Goal: Task Accomplishment & Management: Manage account settings

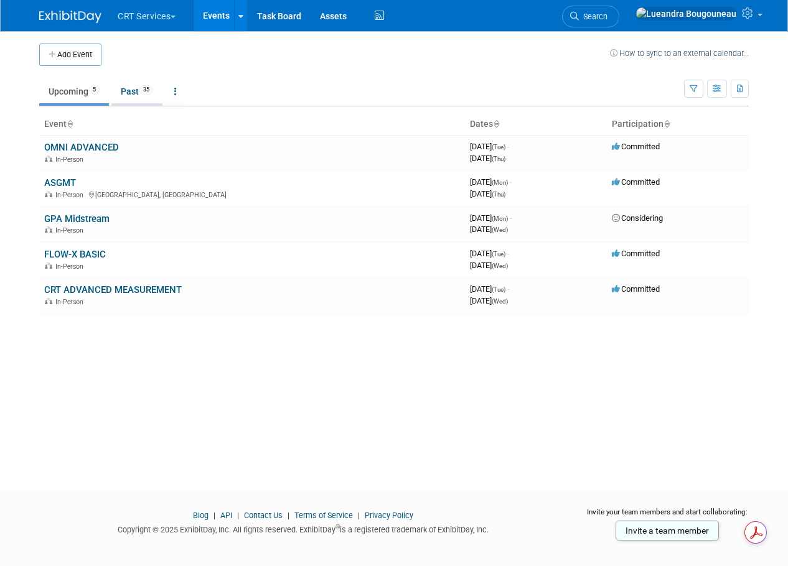
click at [123, 85] on link "Past 35" at bounding box center [136, 92] width 51 height 24
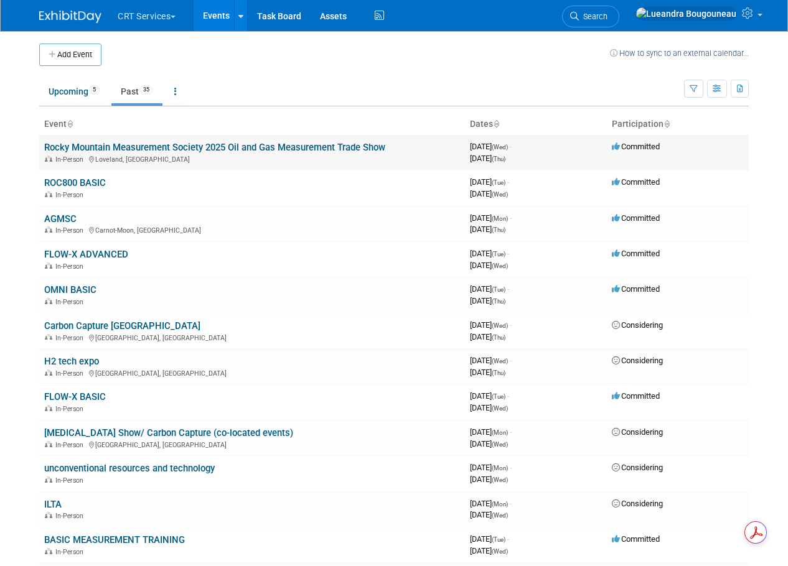
click at [163, 143] on link "Rocky Mountain Measurement Society 2025 Oil and Gas Measurement Trade Show" at bounding box center [214, 147] width 341 height 11
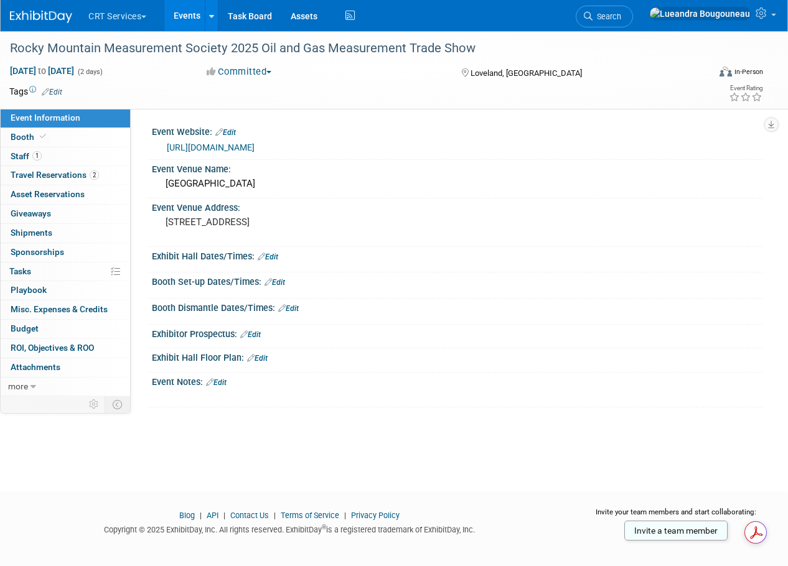
click at [268, 255] on link "Edit" at bounding box center [268, 257] width 21 height 9
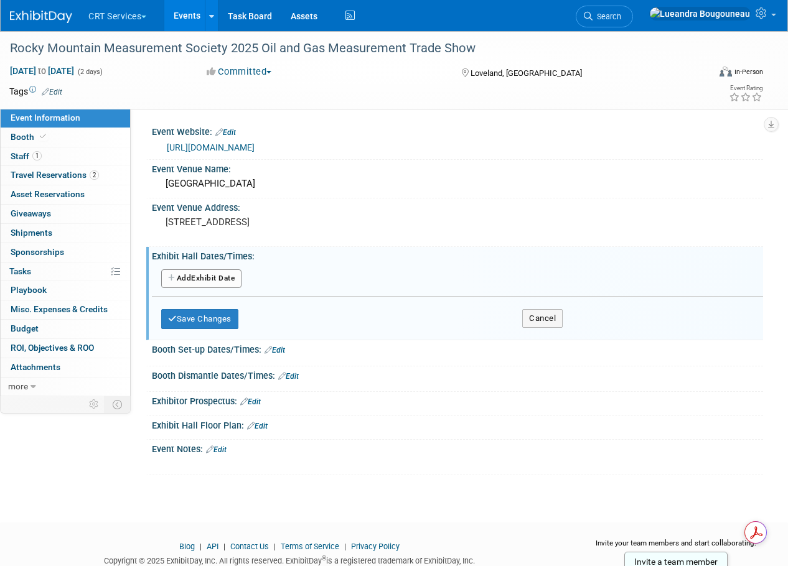
click at [221, 278] on button "Add Another Exhibit Date" at bounding box center [201, 279] width 80 height 19
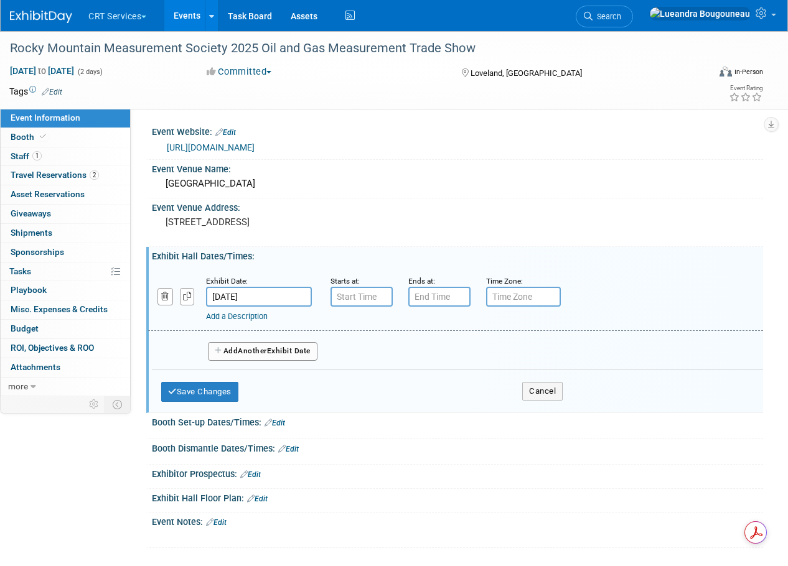
type input "7:00 AM"
click at [350, 298] on input "7:00 AM" at bounding box center [362, 297] width 62 height 20
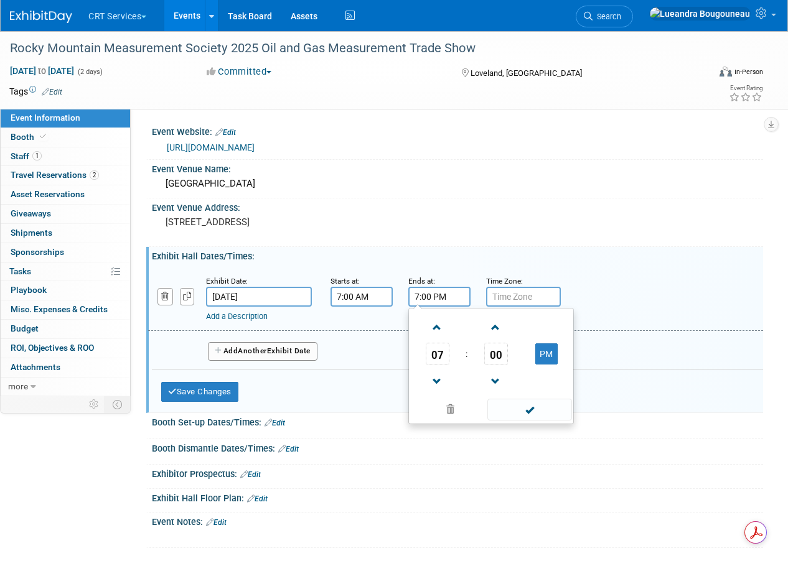
click at [457, 298] on input "7:00 PM" at bounding box center [439, 297] width 62 height 20
click at [442, 326] on span at bounding box center [437, 328] width 22 height 22
click at [438, 384] on span at bounding box center [437, 382] width 22 height 22
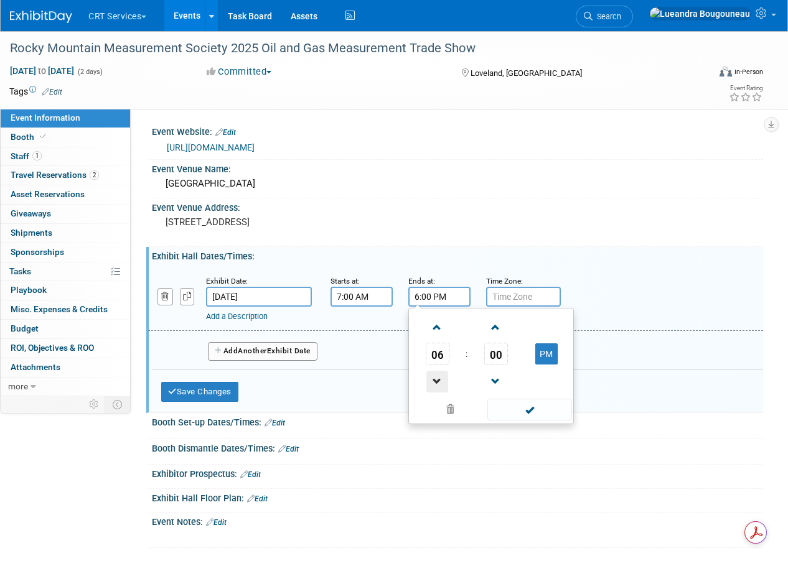
type input "5:00 PM"
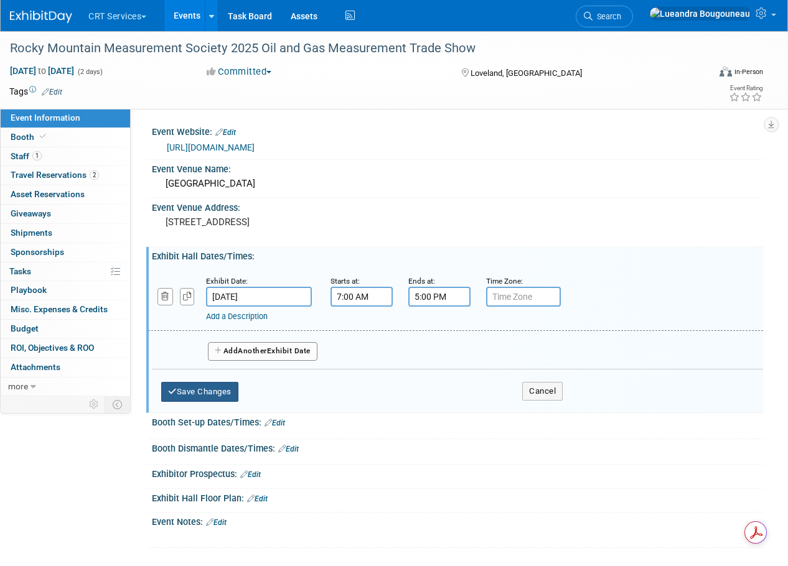
click at [202, 393] on button "Save Changes" at bounding box center [199, 392] width 77 height 20
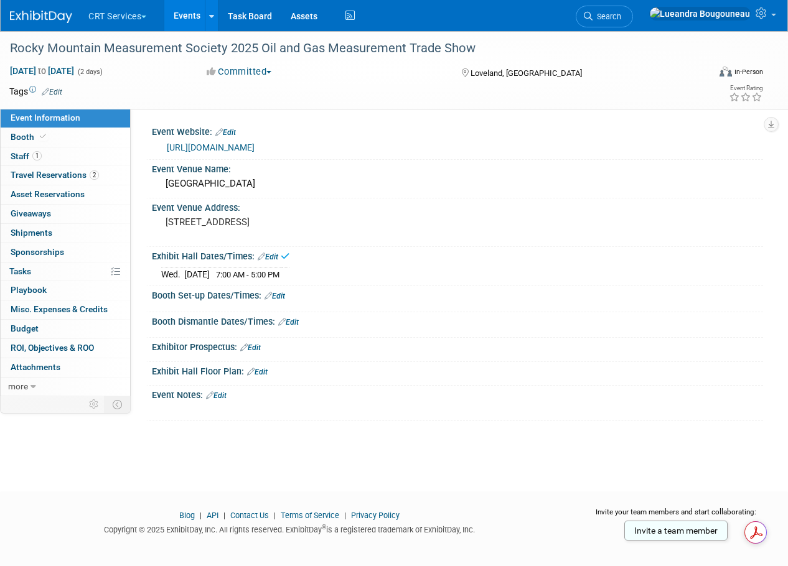
click at [273, 297] on link "Edit" at bounding box center [275, 296] width 21 height 9
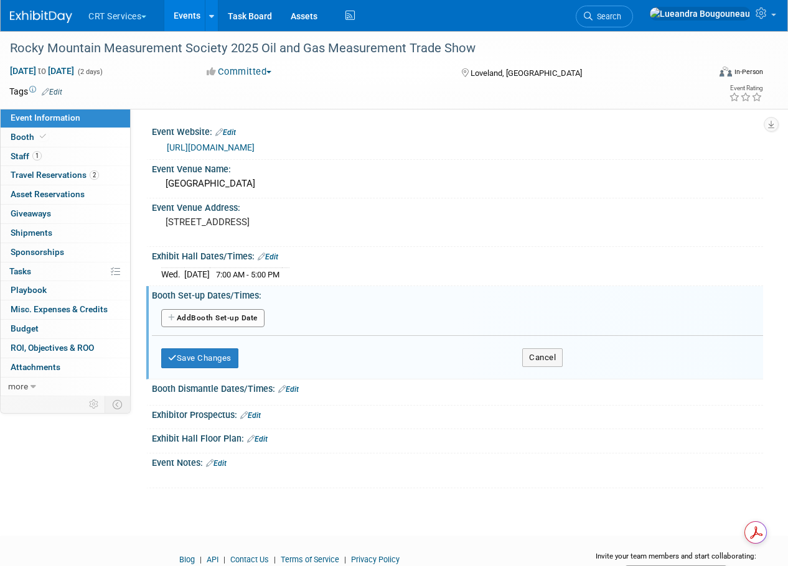
click at [233, 326] on button "Add Another Booth Set-up Date" at bounding box center [212, 318] width 103 height 19
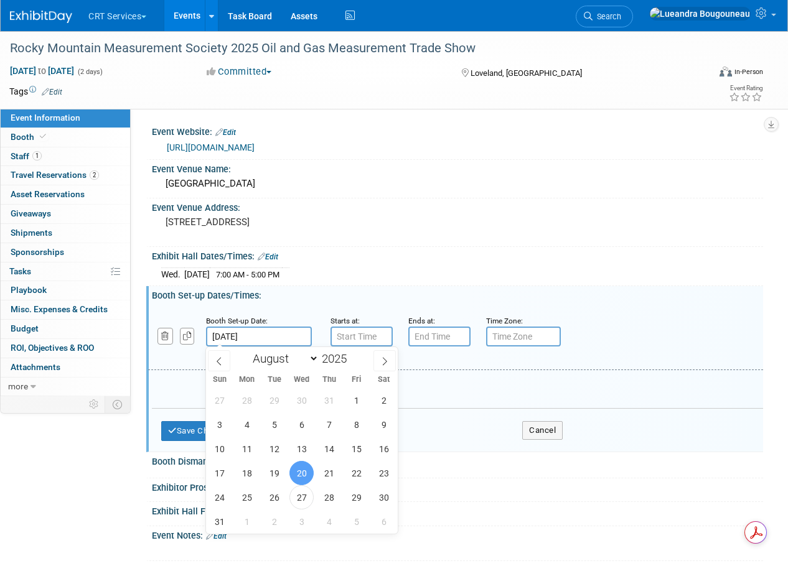
click at [256, 342] on input "[DATE]" at bounding box center [259, 337] width 106 height 20
click at [276, 473] on span "19" at bounding box center [274, 473] width 24 height 24
type input "[DATE]"
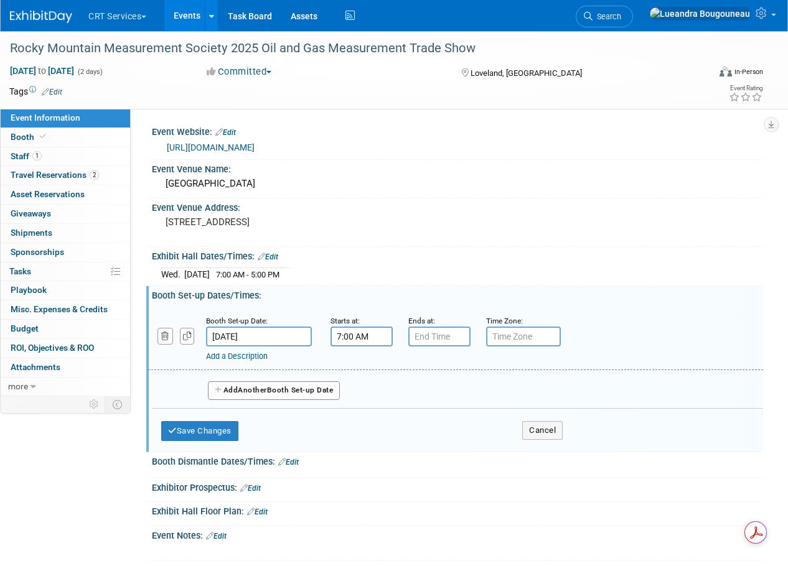
click at [366, 336] on input "7:00 AM" at bounding box center [362, 337] width 62 height 20
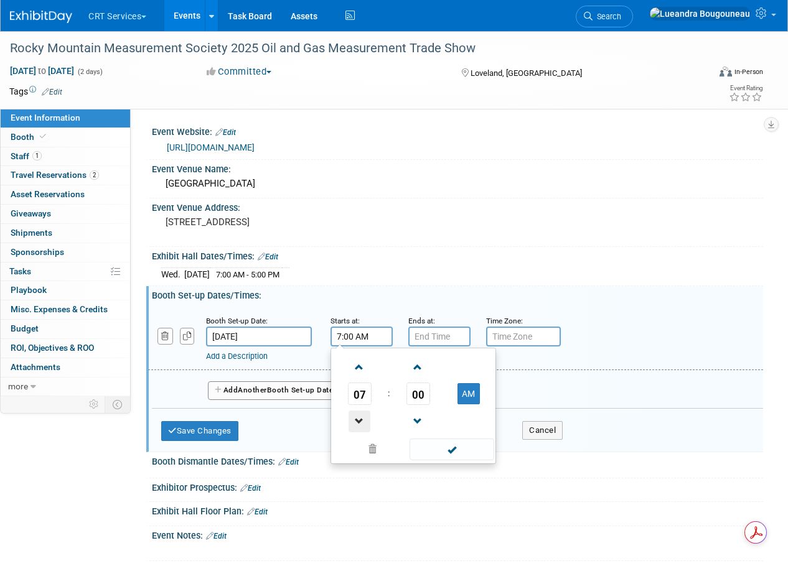
click at [363, 417] on span at bounding box center [360, 422] width 22 height 22
click at [363, 357] on span at bounding box center [360, 368] width 22 height 22
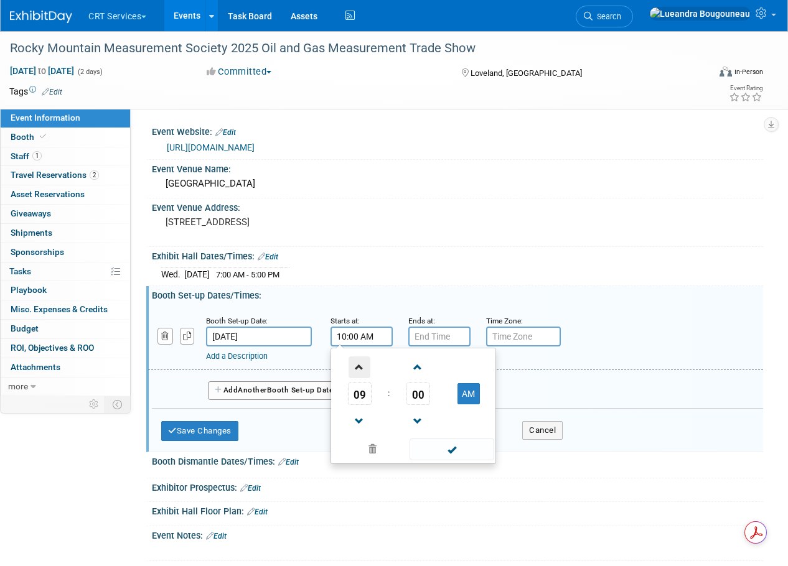
click at [363, 357] on span at bounding box center [360, 368] width 22 height 22
click at [364, 357] on span at bounding box center [360, 368] width 22 height 22
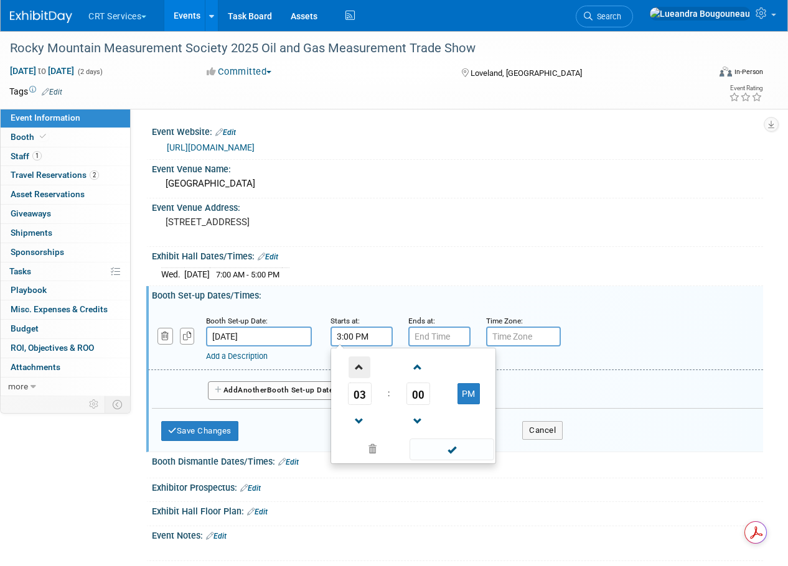
click at [364, 357] on span at bounding box center [360, 368] width 22 height 22
click at [354, 411] on span at bounding box center [360, 422] width 22 height 22
type input "4:00 PM"
click at [441, 332] on input "7:00 PM" at bounding box center [439, 337] width 62 height 20
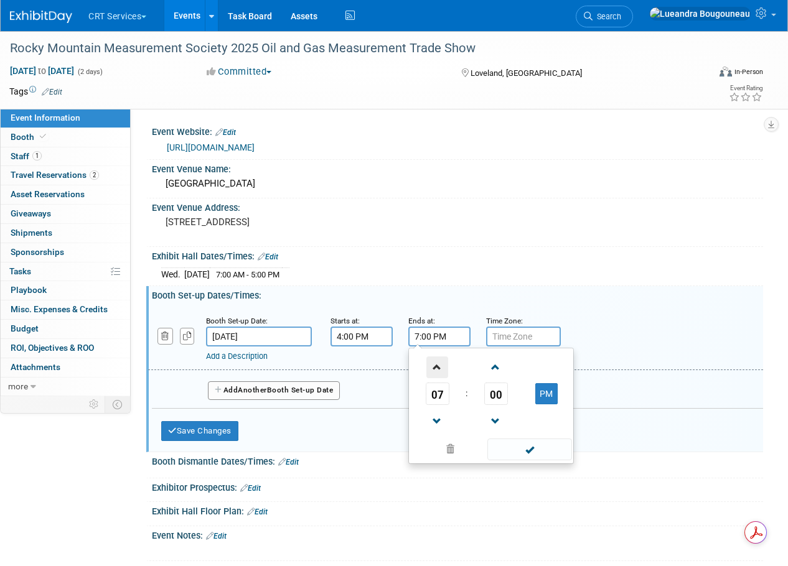
click at [437, 363] on span at bounding box center [437, 368] width 22 height 22
click at [436, 362] on span at bounding box center [437, 368] width 22 height 22
type input "11:00 PM"
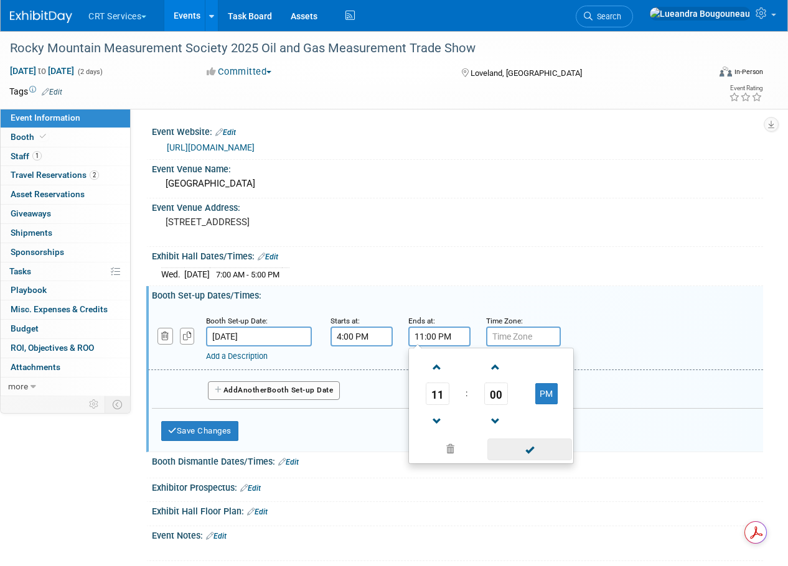
drag, startPoint x: 537, startPoint y: 448, endPoint x: 525, endPoint y: 420, distance: 30.4
click at [537, 448] on span at bounding box center [529, 450] width 84 height 22
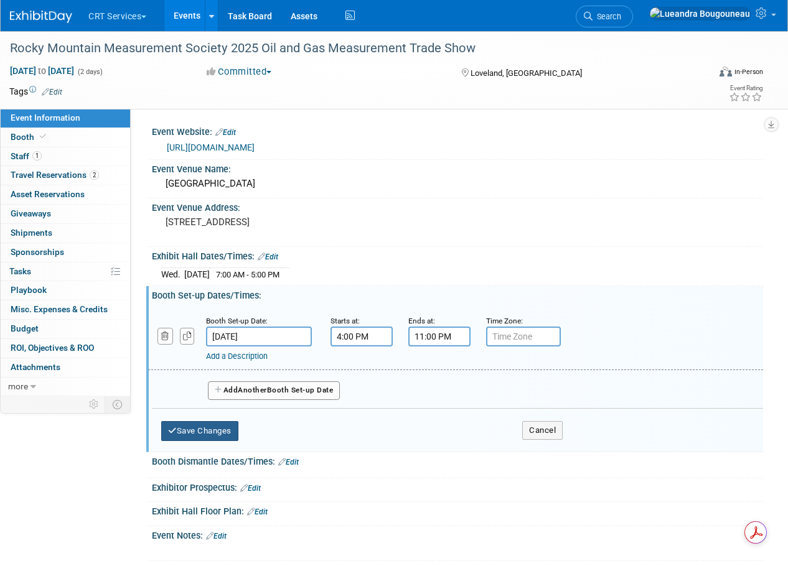
click at [213, 436] on button "Save Changes" at bounding box center [199, 431] width 77 height 20
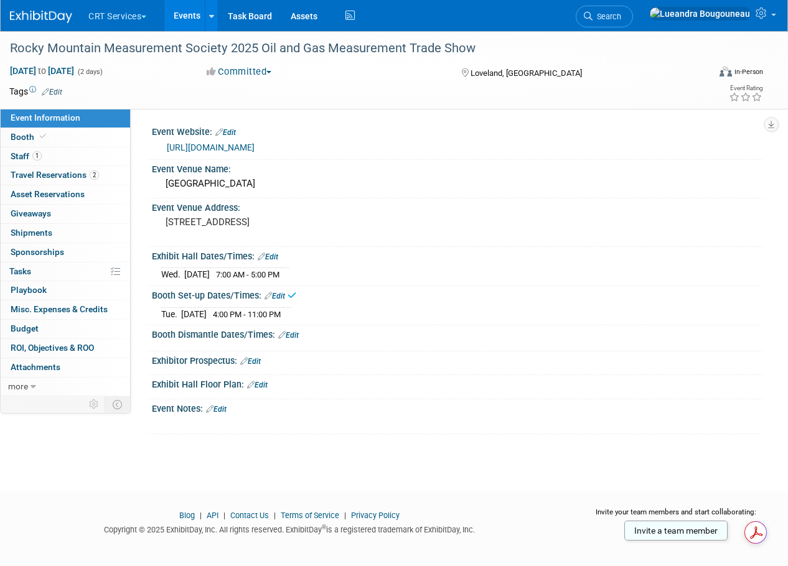
click at [260, 341] on div "Save Changes Cancel" at bounding box center [457, 344] width 611 height 7
click at [296, 337] on link "Edit" at bounding box center [288, 335] width 21 height 9
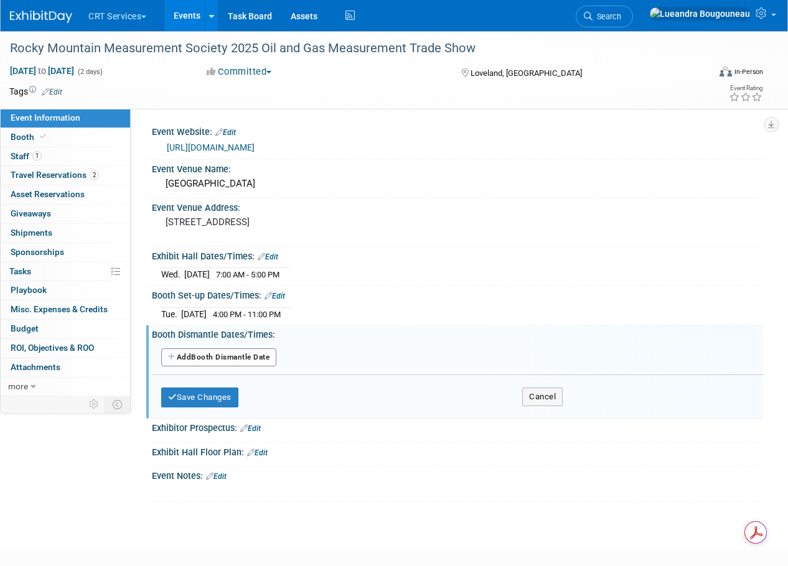
click at [210, 276] on td "[DATE]" at bounding box center [197, 274] width 26 height 13
click at [275, 253] on link "Edit" at bounding box center [268, 257] width 21 height 9
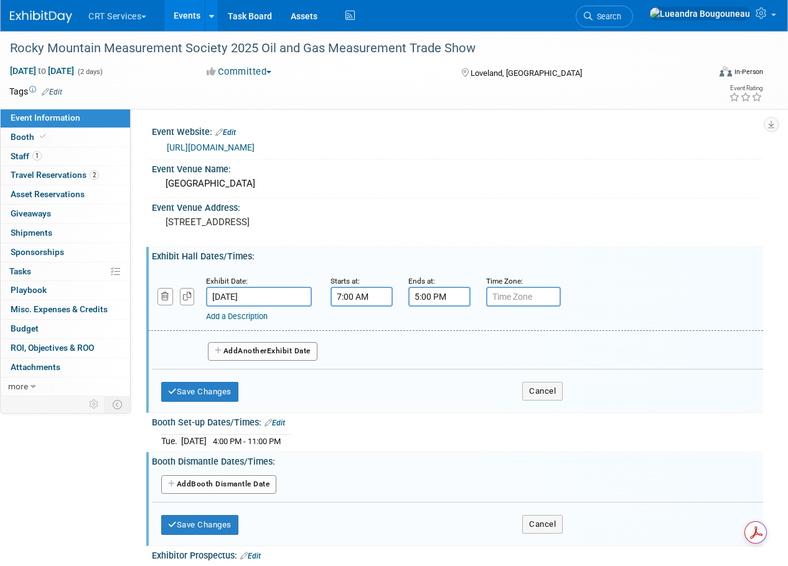
click at [258, 344] on button "Add Another Exhibit Date" at bounding box center [263, 351] width 110 height 19
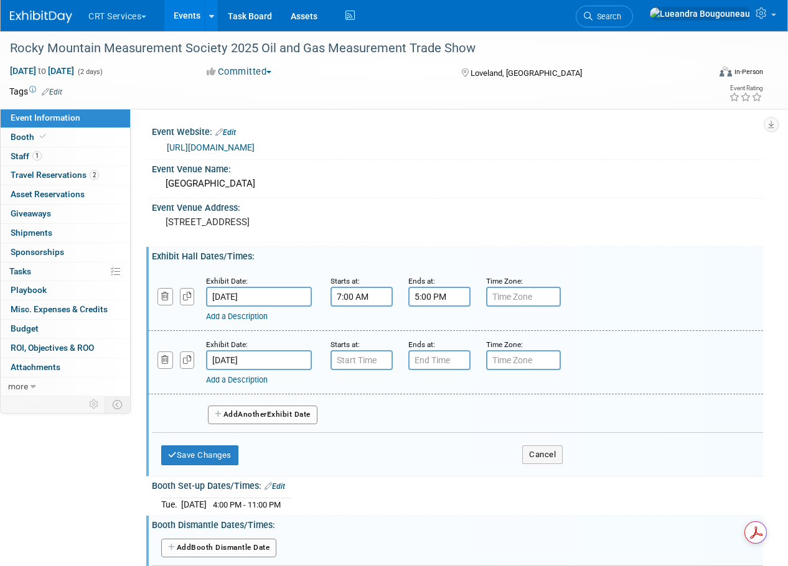
type input "7:00 AM"
click at [367, 358] on input "7:00 AM" at bounding box center [362, 360] width 62 height 20
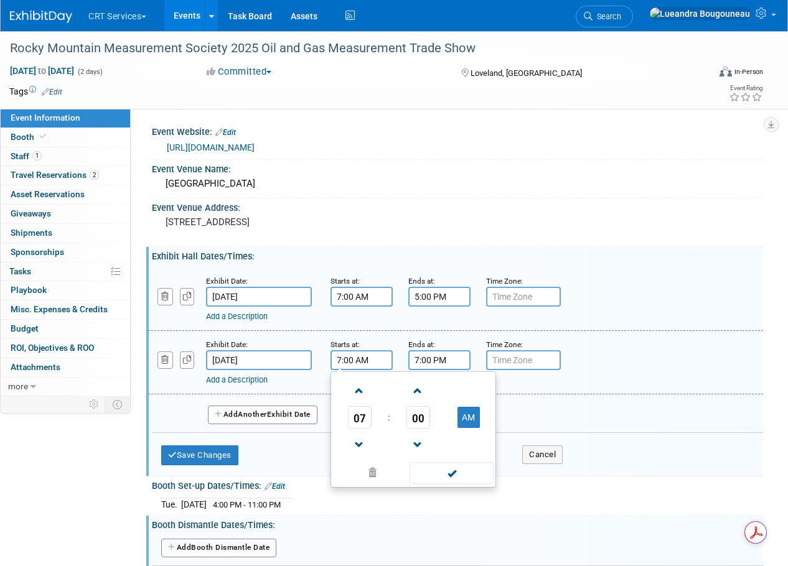
click at [433, 359] on input "7:00 PM" at bounding box center [439, 360] width 62 height 20
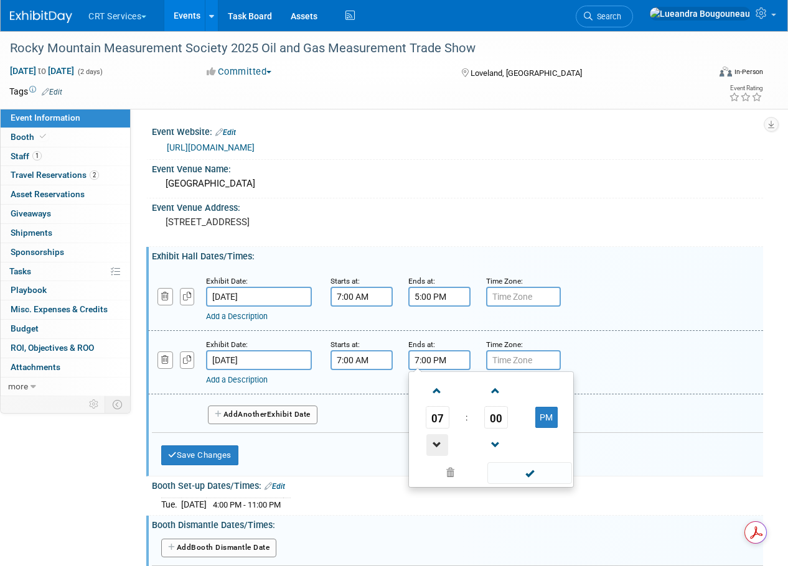
click at [441, 443] on span at bounding box center [437, 446] width 22 height 22
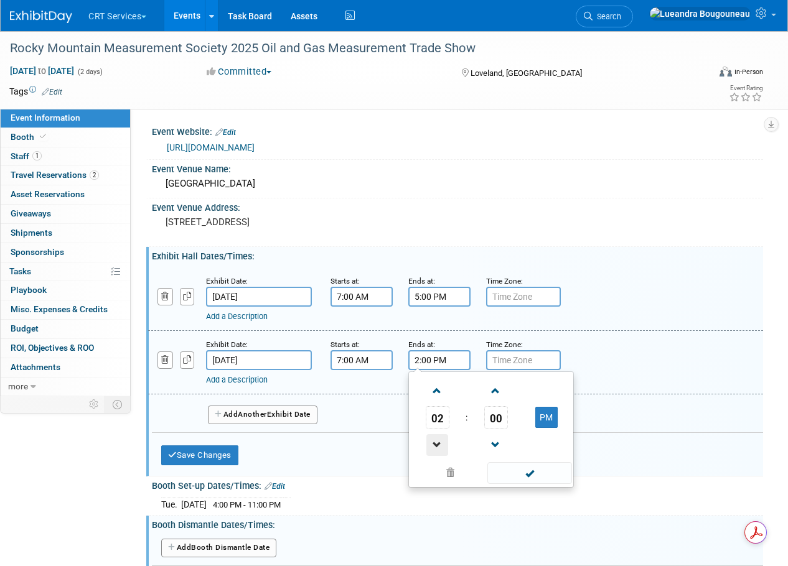
click at [441, 441] on span at bounding box center [437, 446] width 22 height 22
type input "12:00 PM"
click at [524, 467] on span at bounding box center [529, 474] width 84 height 22
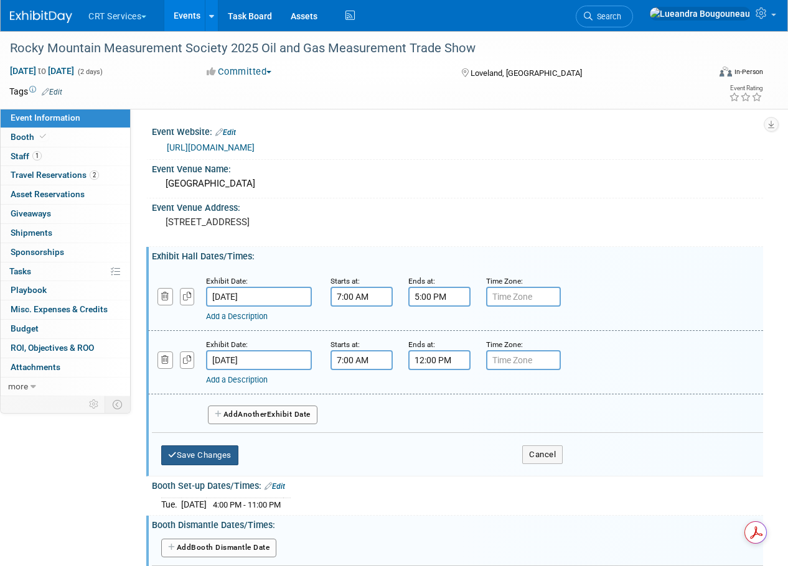
click at [200, 457] on button "Save Changes" at bounding box center [199, 456] width 77 height 20
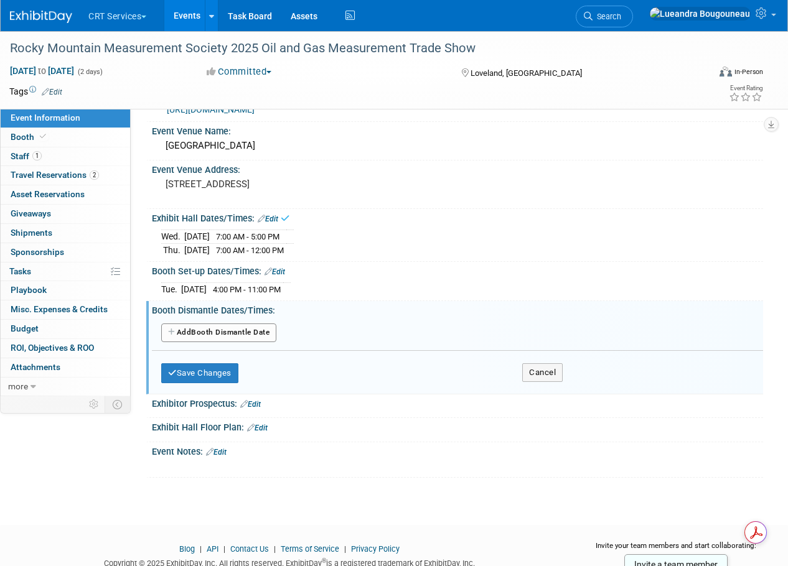
scroll to position [83, 0]
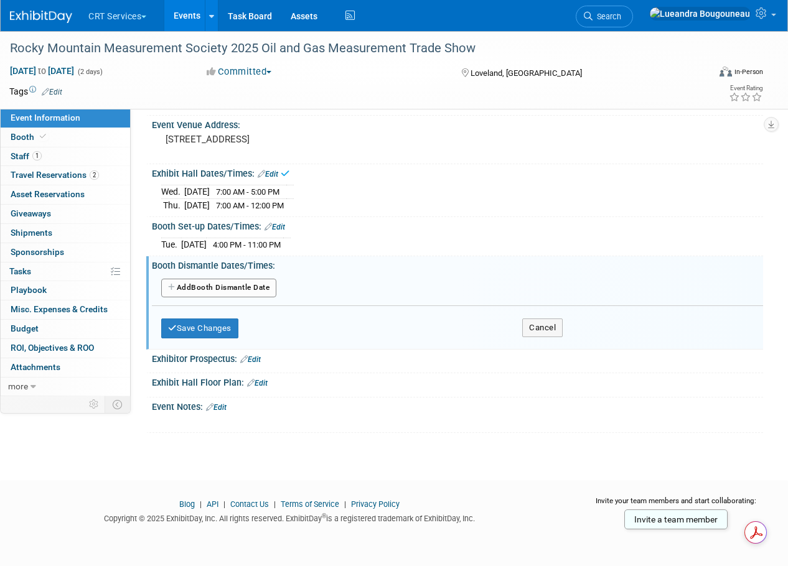
click at [204, 294] on button "Add Another Booth Dismantle Date" at bounding box center [218, 288] width 115 height 19
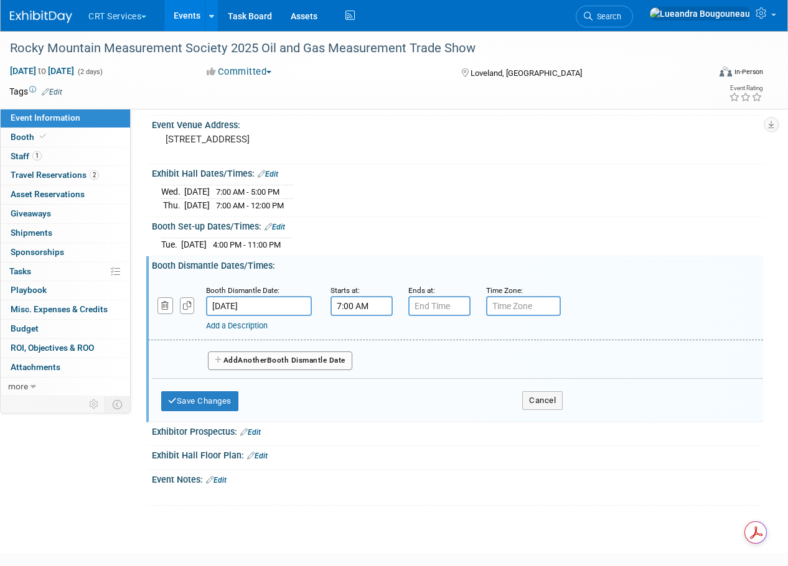
click at [367, 308] on input "7:00 AM" at bounding box center [362, 306] width 62 height 20
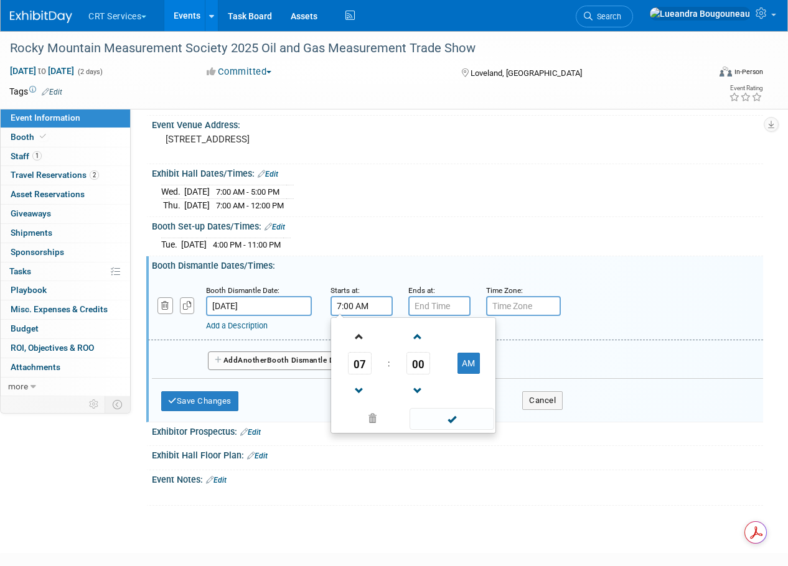
click at [359, 348] on link at bounding box center [360, 337] width 24 height 32
click at [355, 338] on span at bounding box center [360, 337] width 22 height 22
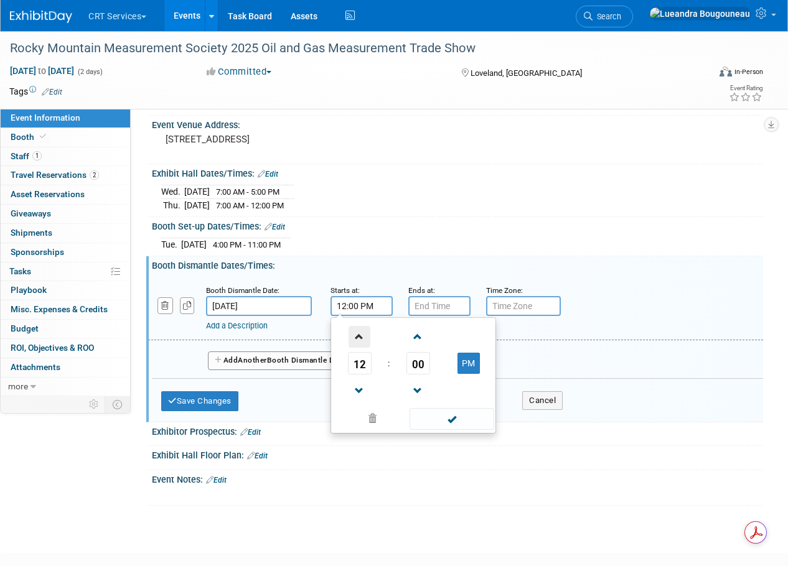
click at [355, 338] on span at bounding box center [360, 337] width 22 height 22
click at [356, 390] on span at bounding box center [360, 391] width 22 height 22
type input "12:00 PM"
drag, startPoint x: 430, startPoint y: 308, endPoint x: 423, endPoint y: 311, distance: 7.3
click at [430, 308] on input "7:00 PM" at bounding box center [439, 306] width 62 height 20
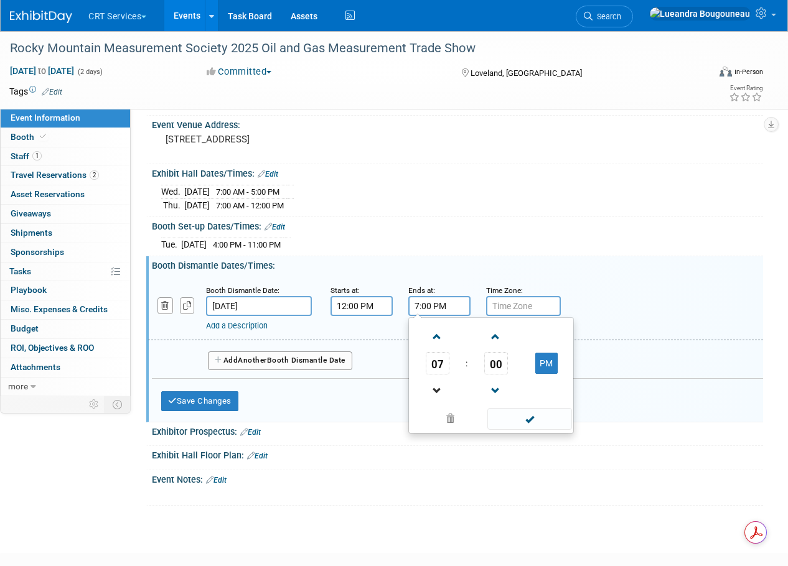
click at [427, 403] on link at bounding box center [438, 391] width 24 height 32
click at [431, 395] on span at bounding box center [437, 391] width 22 height 22
click at [437, 395] on span at bounding box center [437, 391] width 22 height 22
click at [439, 340] on span at bounding box center [437, 337] width 22 height 22
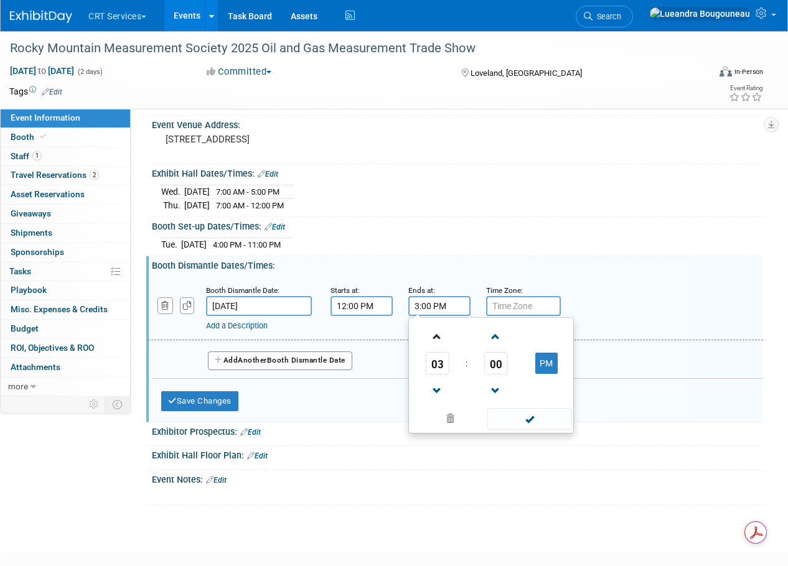
type input "4:00 PM"
click at [524, 412] on span at bounding box center [529, 419] width 84 height 22
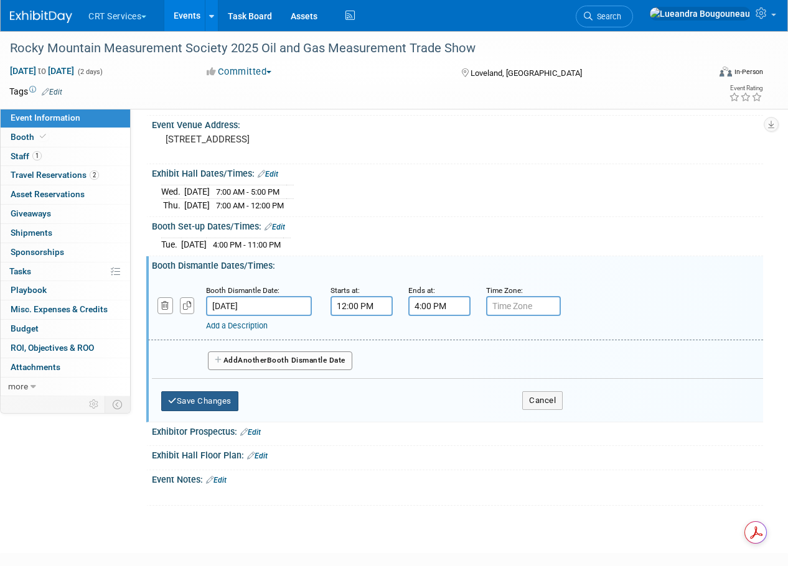
drag, startPoint x: 173, startPoint y: 391, endPoint x: 241, endPoint y: 401, distance: 68.6
click at [174, 392] on button "Save Changes" at bounding box center [199, 402] width 77 height 20
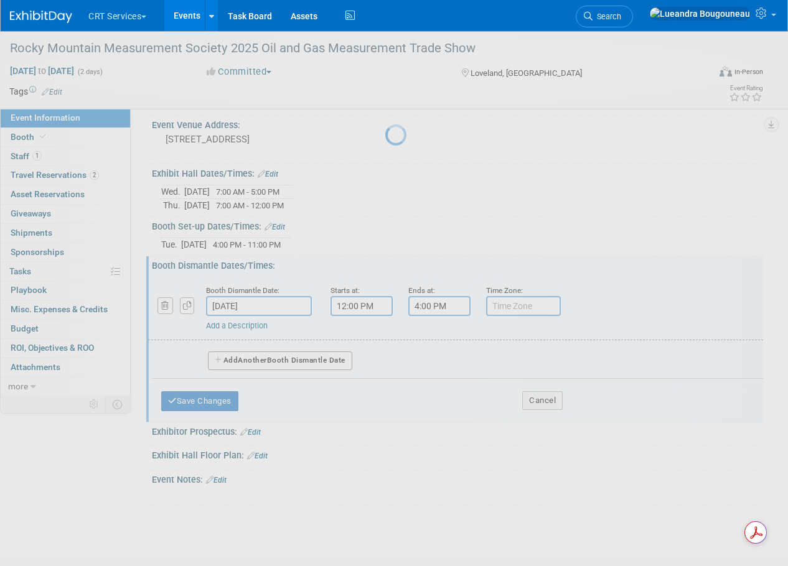
scroll to position [12, 0]
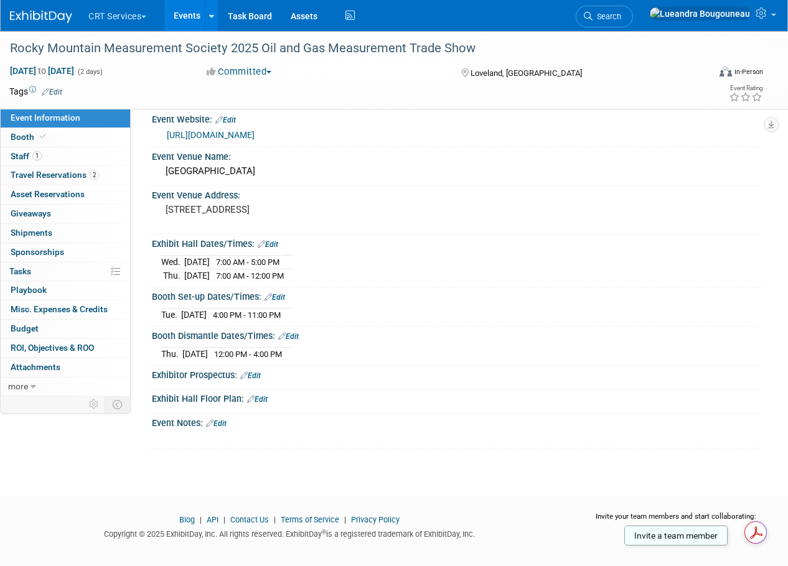
click at [255, 376] on link "Edit" at bounding box center [250, 376] width 21 height 9
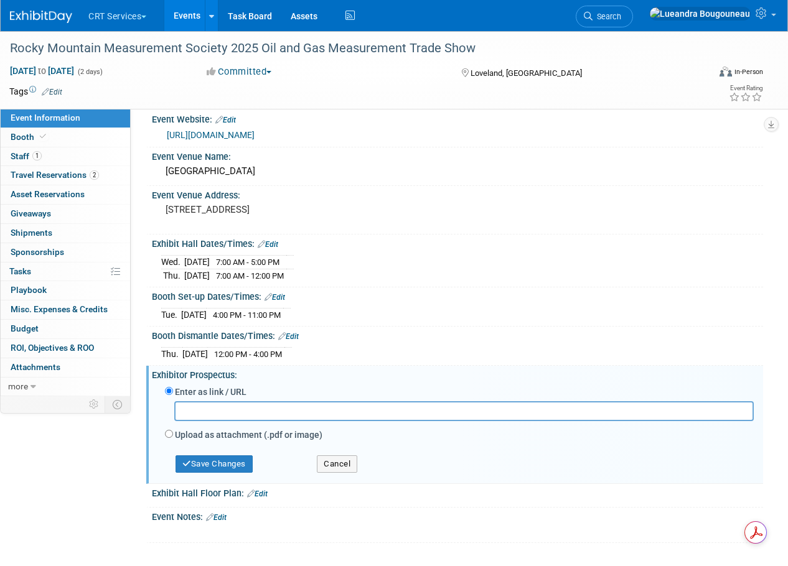
drag, startPoint x: 233, startPoint y: 372, endPoint x: 194, endPoint y: 372, distance: 38.6
click at [194, 372] on div "Exhibitor Prospectus: Edit" at bounding box center [457, 374] width 611 height 16
drag, startPoint x: 190, startPoint y: 370, endPoint x: 204, endPoint y: 321, distance: 51.0
click at [238, 372] on div "Exhibitor Prospectus: Edit" at bounding box center [457, 374] width 611 height 16
click at [171, 426] on div "Enter as link / URL Upload as attachment (.pdf or image) Select file" at bounding box center [459, 414] width 589 height 59
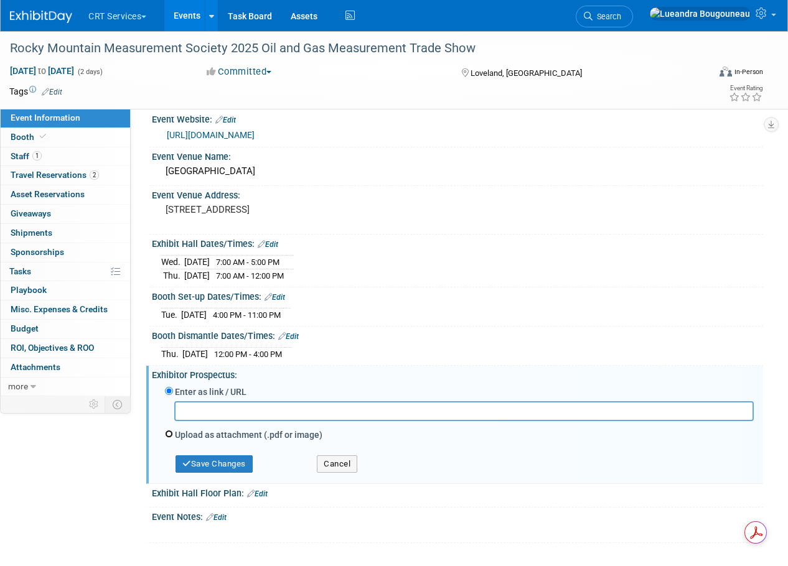
click at [171, 434] on input "Upload as attachment (.pdf or image)" at bounding box center [169, 434] width 8 height 8
radio input "true"
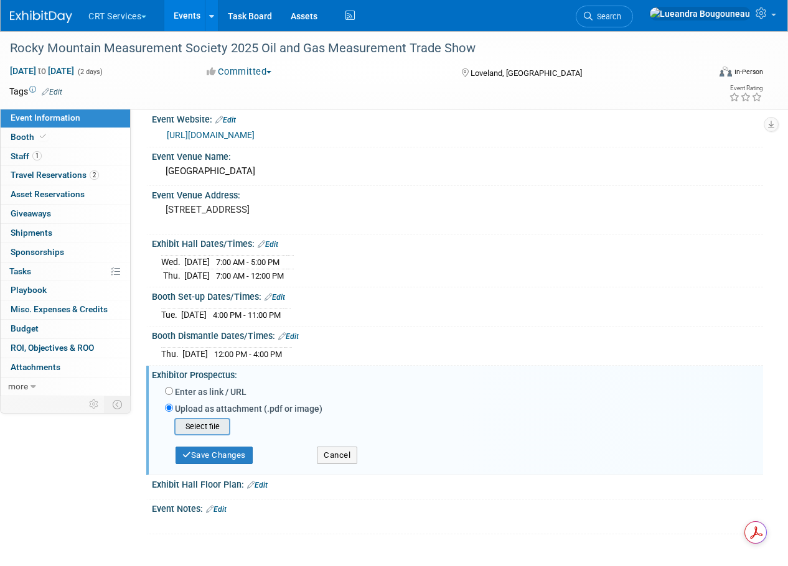
click at [195, 421] on input "file" at bounding box center [155, 427] width 148 height 15
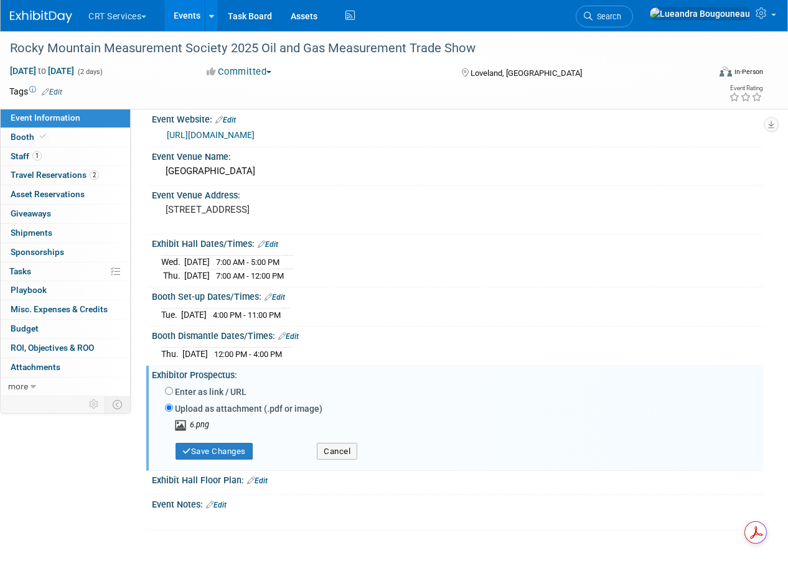
click at [194, 417] on div "Upload as attachment (.pdf or image)" at bounding box center [459, 410] width 589 height 17
click at [185, 426] on img at bounding box center [182, 426] width 16 height 12
click at [183, 426] on img at bounding box center [182, 426] width 16 height 12
click at [197, 425] on icon "6.png" at bounding box center [199, 424] width 19 height 9
click at [171, 408] on input "Upload as attachment (.pdf or image)" at bounding box center [169, 408] width 8 height 8
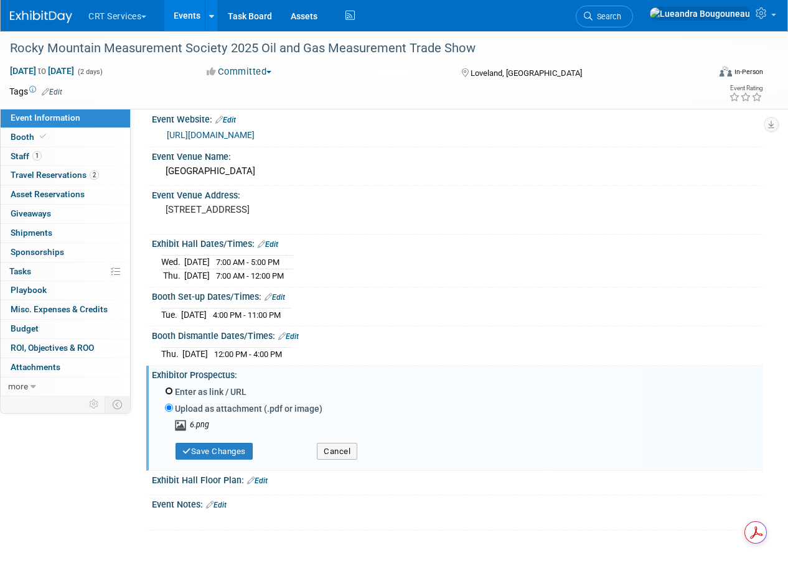
click at [171, 387] on input "Enter as link / URL" at bounding box center [169, 391] width 8 height 8
radio input "true"
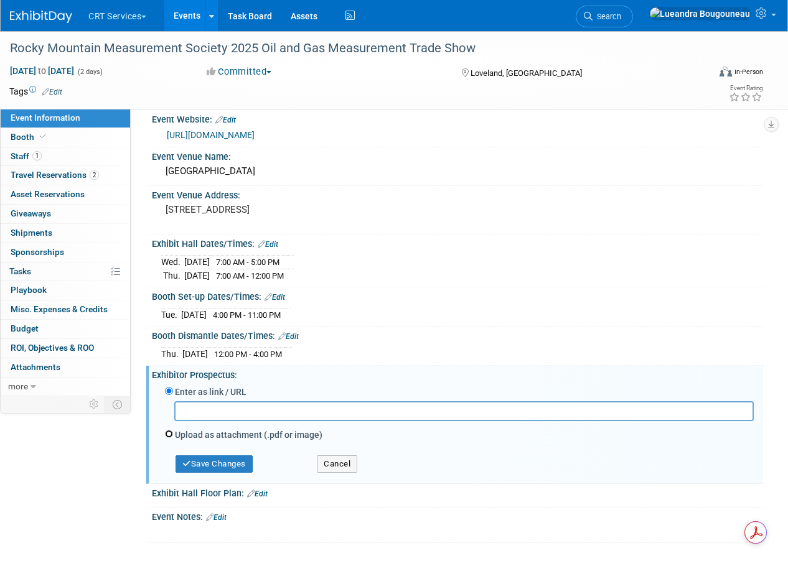
click at [167, 430] on input "Upload as attachment (.pdf or image)" at bounding box center [169, 434] width 8 height 8
radio input "true"
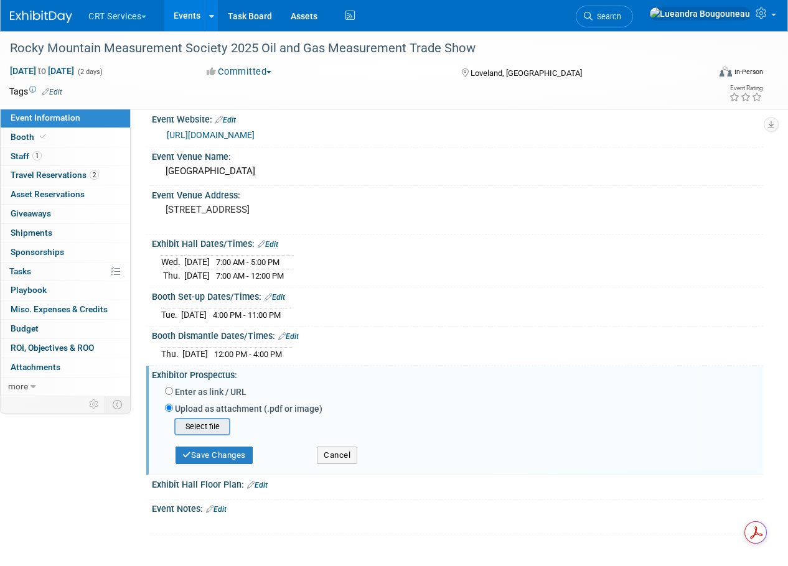
click at [181, 426] on input "file" at bounding box center [155, 427] width 148 height 15
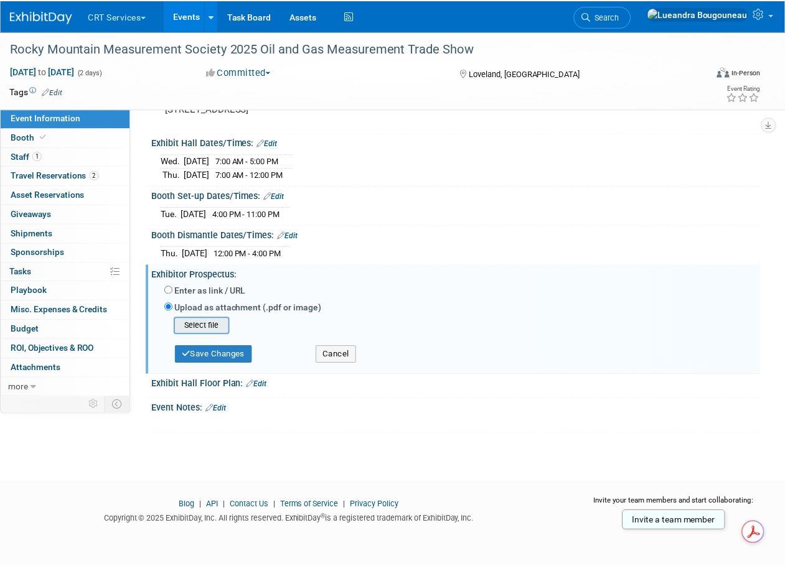
scroll to position [115, 0]
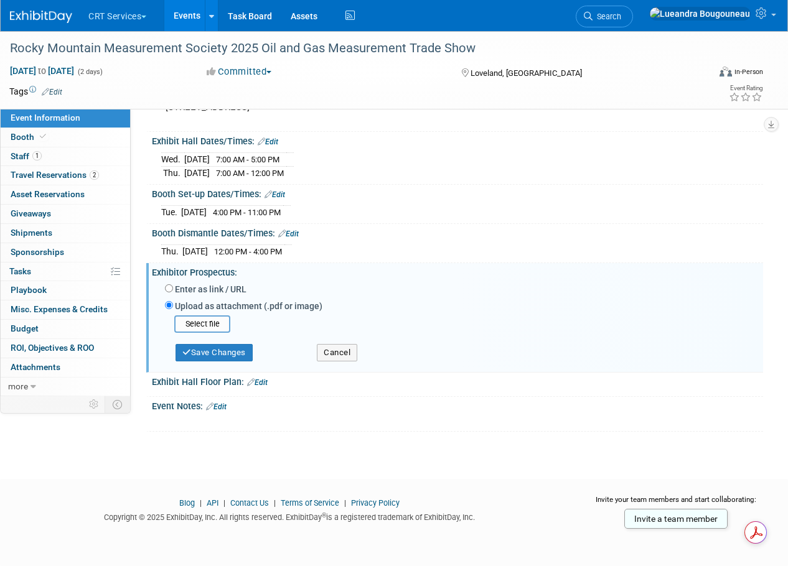
click at [262, 383] on link "Edit" at bounding box center [257, 382] width 21 height 9
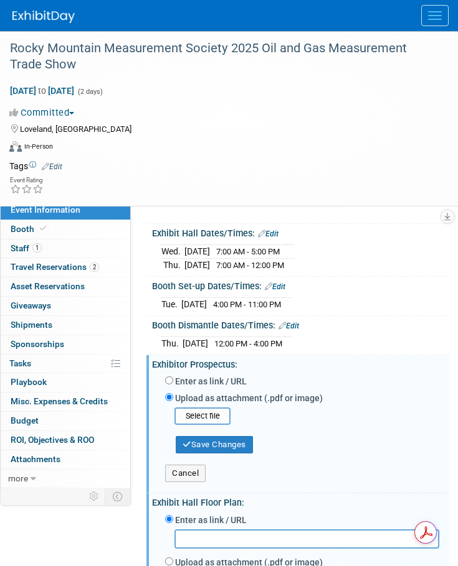
drag, startPoint x: 366, startPoint y: 475, endPoint x: 355, endPoint y: 472, distance: 10.9
click at [365, 474] on div "Cancel" at bounding box center [302, 468] width 293 height 29
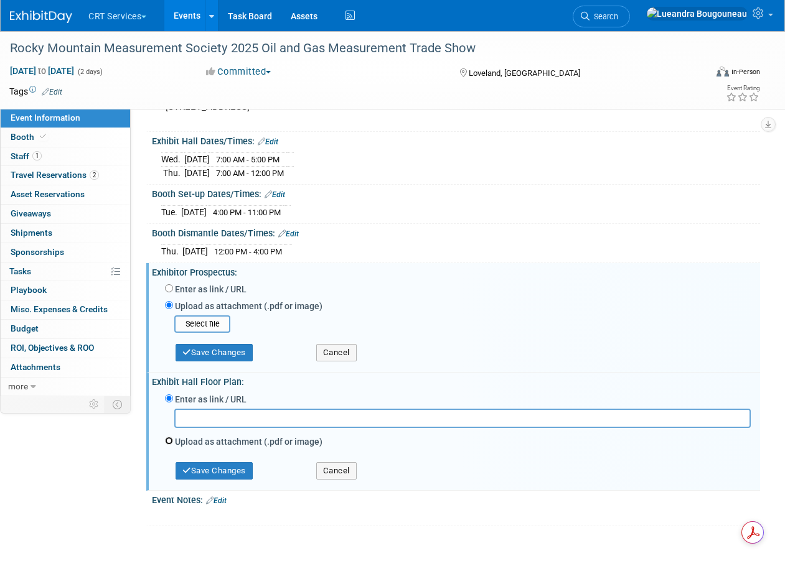
click at [167, 438] on input "Upload as attachment (.pdf or image)" at bounding box center [169, 441] width 8 height 8
radio input "true"
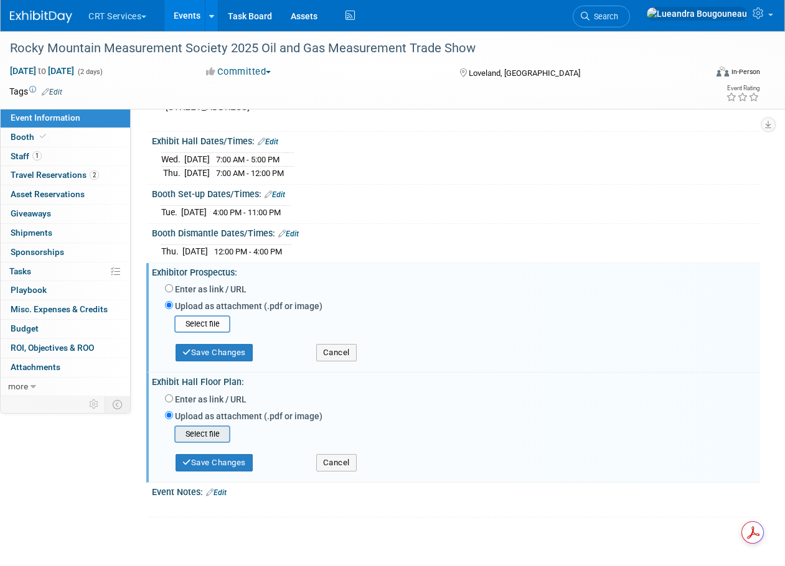
click at [204, 438] on input "file" at bounding box center [155, 434] width 148 height 15
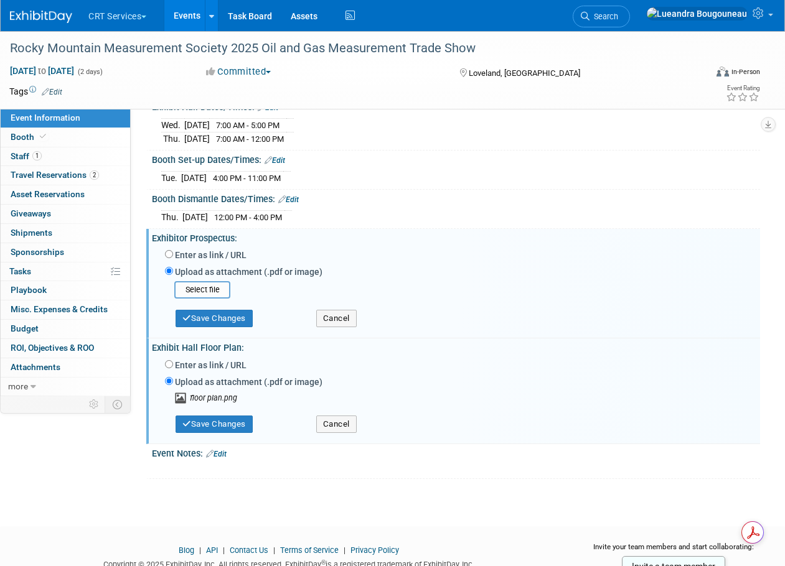
scroll to position [177, 0]
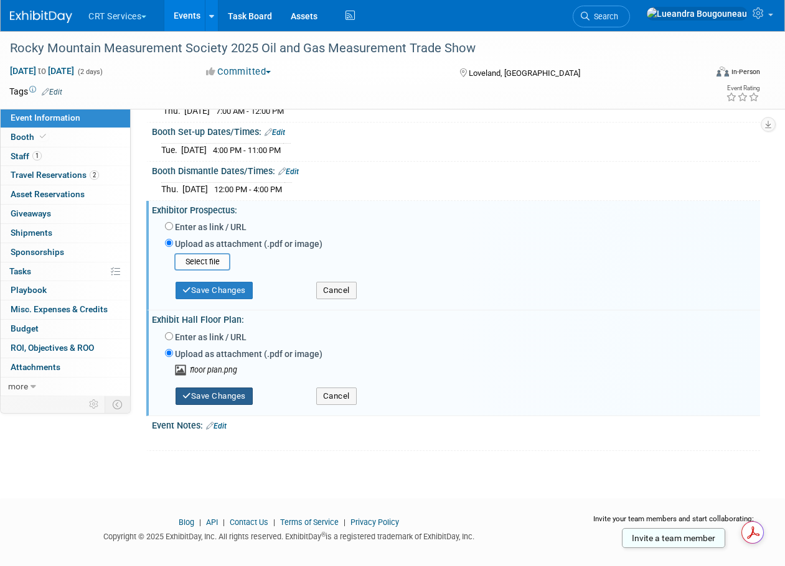
click at [214, 401] on button "Save Changes" at bounding box center [214, 396] width 77 height 17
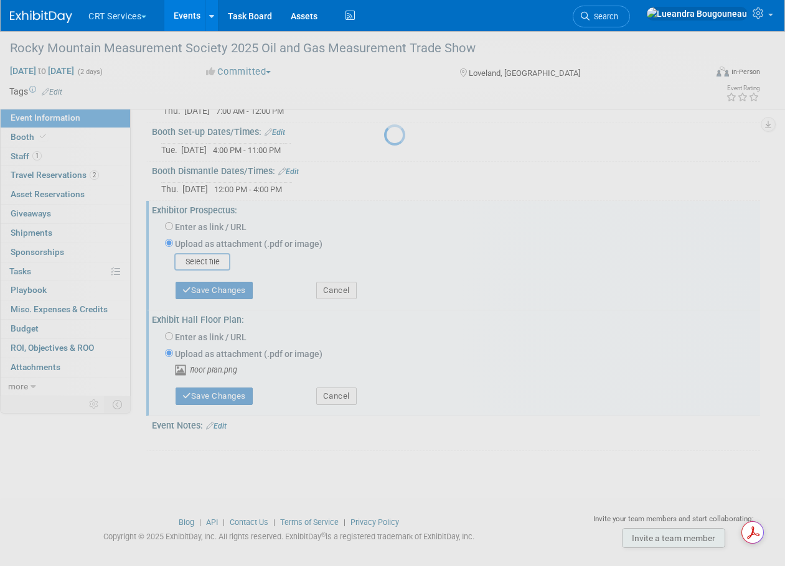
scroll to position [129, 0]
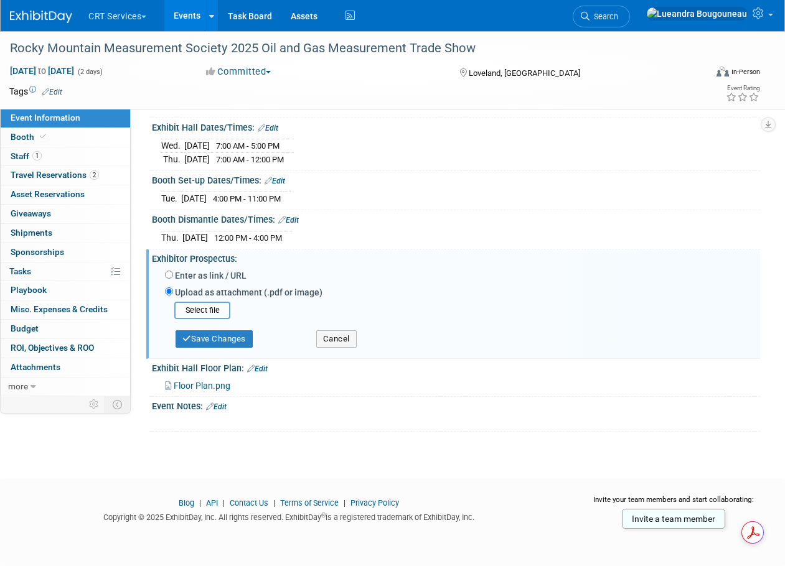
click at [227, 400] on div "Event Notes: Edit" at bounding box center [456, 405] width 608 height 16
click at [226, 409] on link "Edit" at bounding box center [216, 407] width 21 height 9
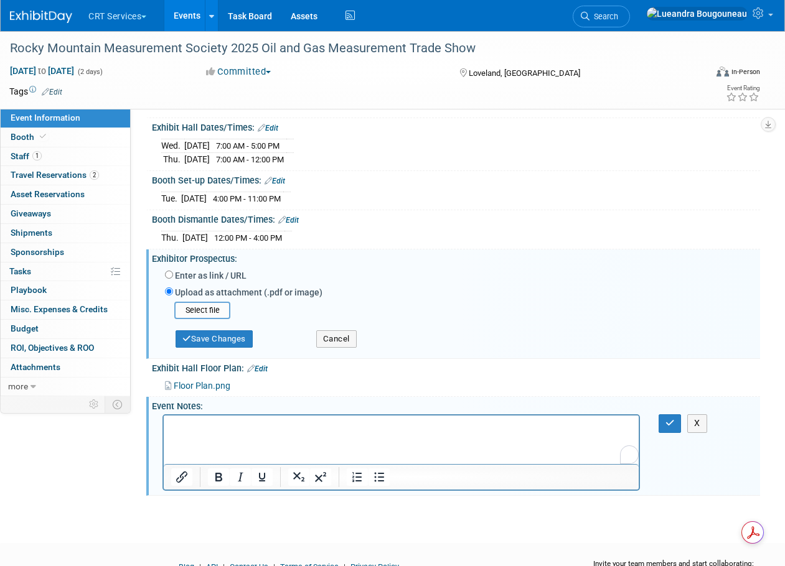
scroll to position [0, 0]
click at [291, 429] on p "To enrich screen reader interactions, please activate Accessibility in Grammarl…" at bounding box center [401, 427] width 461 height 12
click at [520, 421] on p "Event was short but would be a good event to recommend customers in that area to" at bounding box center [401, 427] width 461 height 12
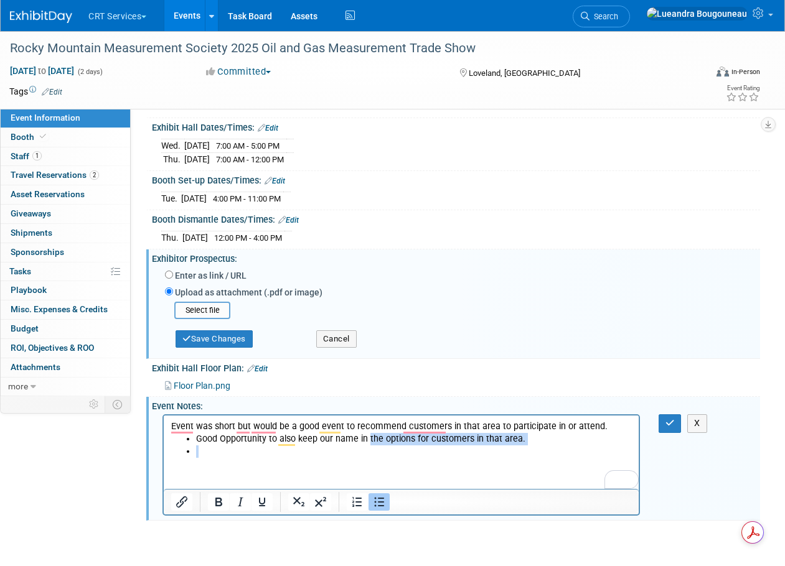
drag, startPoint x: 368, startPoint y: 443, endPoint x: 379, endPoint y: 448, distance: 12.0
click at [379, 448] on ul "Good Opportunity to also keep our name in the options for customers in that are…" at bounding box center [401, 445] width 461 height 25
drag, startPoint x: 357, startPoint y: 441, endPoint x: 423, endPoint y: 431, distance: 66.1
click at [425, 435] on li "Good Opportunity to also keep our name in the options for customers in that are…" at bounding box center [414, 439] width 436 height 12
click at [570, 447] on li "To enrich screen reader interactions, please activate Accessibility in Grammarl…" at bounding box center [414, 452] width 436 height 12
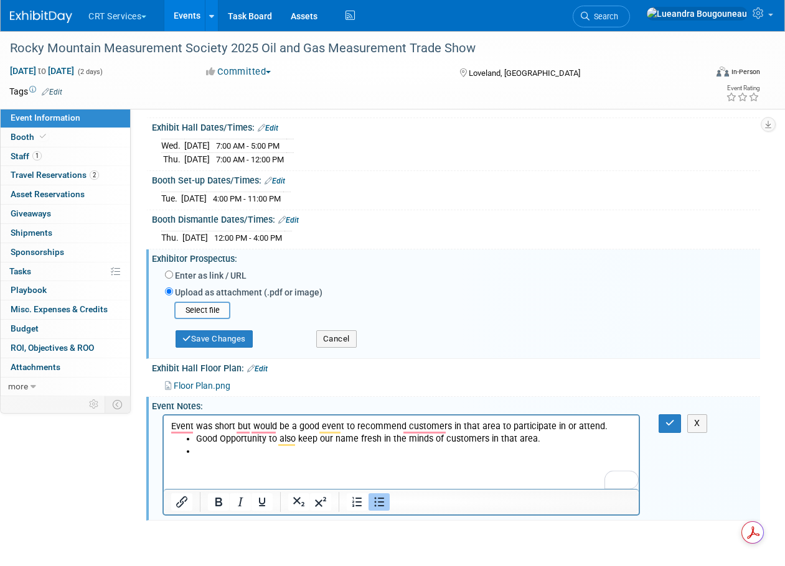
click at [565, 443] on li "Good Opportunity to also keep our name fresh in the minds of customers in that …" at bounding box center [414, 439] width 436 height 12
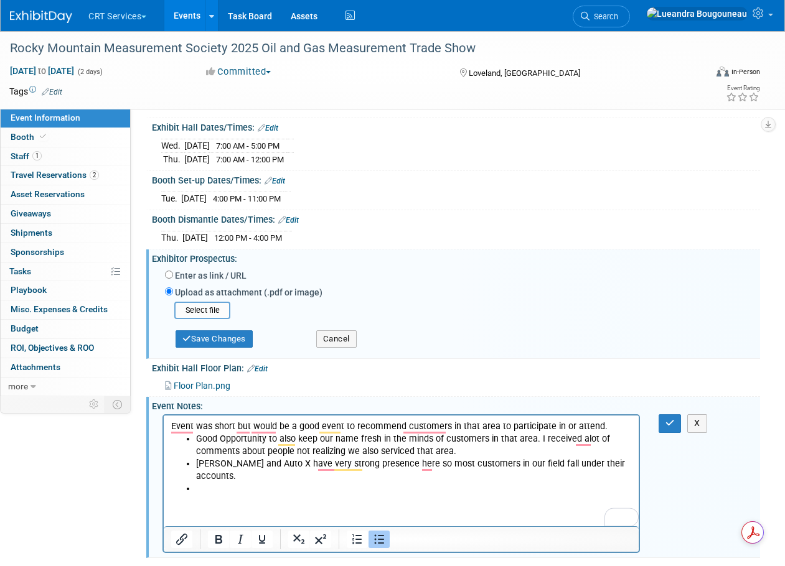
click at [210, 493] on li "To enrich screen reader interactions, please activate Accessibility in Grammarl…" at bounding box center [414, 489] width 436 height 12
click at [605, 425] on p "Event was short but would be a good event to recommend customers in that area t…" at bounding box center [401, 427] width 461 height 12
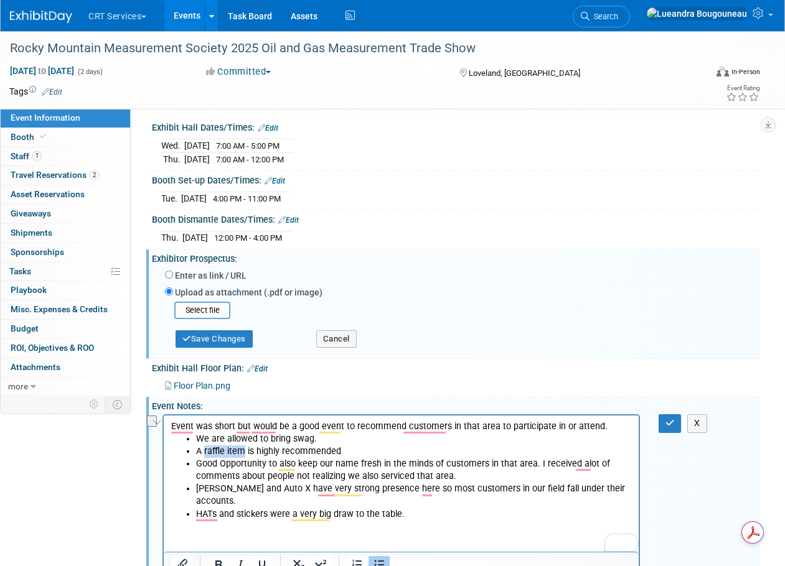
drag, startPoint x: 243, startPoint y: 454, endPoint x: 204, endPoint y: 451, distance: 39.9
click at [204, 451] on li "A raffle item is highly recommended" at bounding box center [414, 452] width 436 height 12
click at [397, 447] on li "An item for the raffle is highly recommended" at bounding box center [414, 452] width 436 height 12
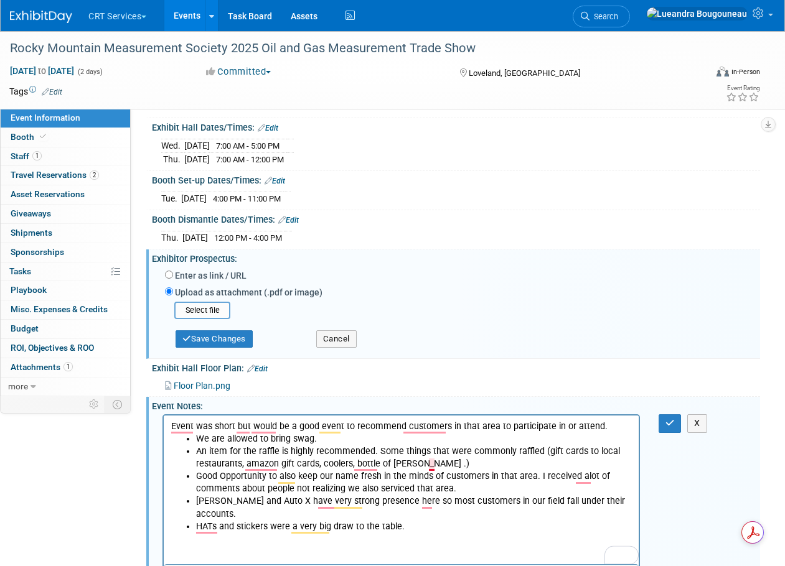
click at [431, 463] on li "An item for the raffle is highly recommended. Some things that were commonly ra…" at bounding box center [414, 458] width 436 height 25
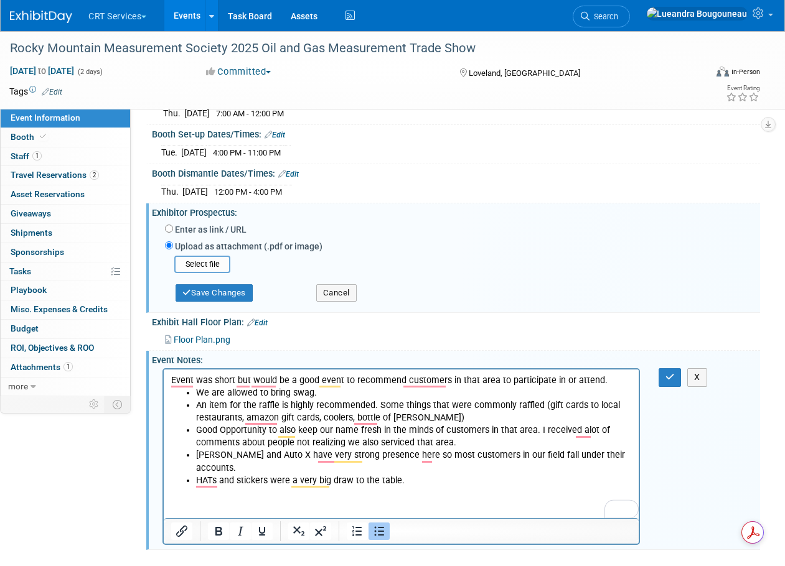
scroll to position [191, 0]
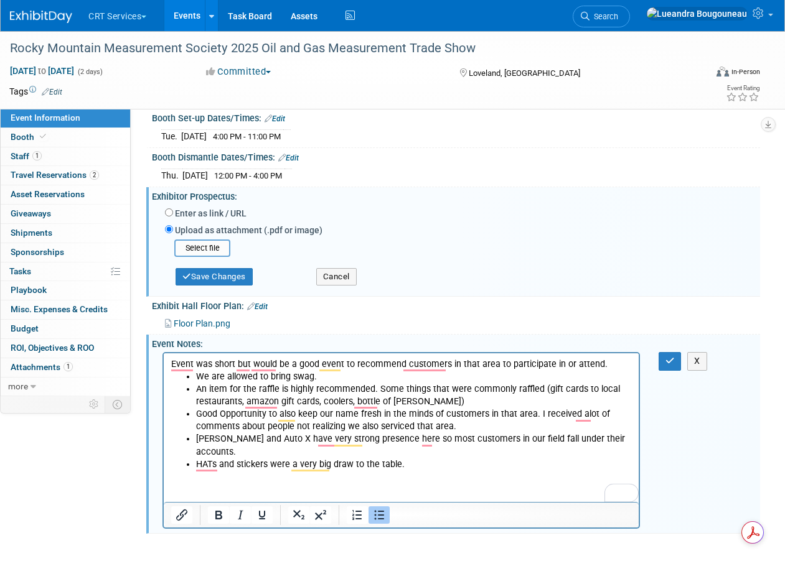
click at [403, 463] on li "HATs and stickers were a very big draw to the table." at bounding box center [414, 465] width 436 height 12
click at [411, 469] on li "HATs and stickers were a very big draw to the table." at bounding box center [414, 465] width 436 height 12
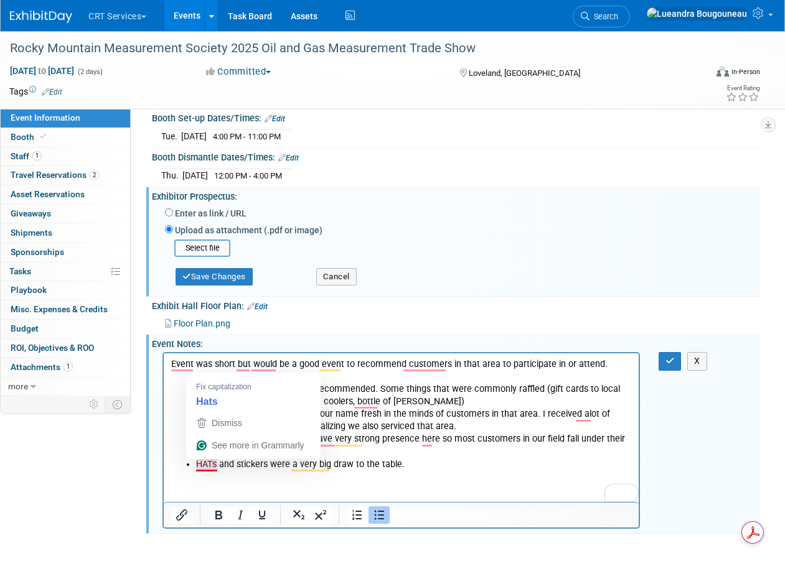
drag, startPoint x: 211, startPoint y: 464, endPoint x: 217, endPoint y: 461, distance: 6.4
click at [211, 464] on li "HATs and stickers were a very big draw to the table." at bounding box center [414, 465] width 436 height 12
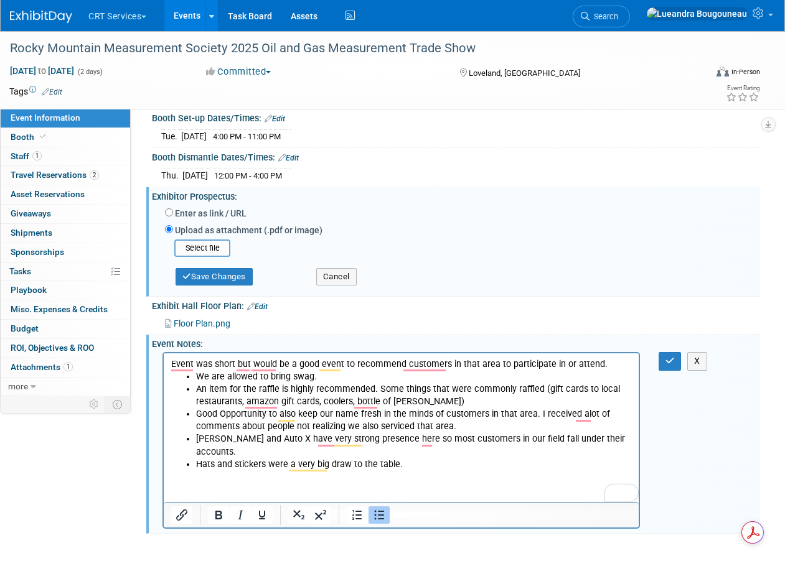
drag, startPoint x: 406, startPoint y: 466, endPoint x: 417, endPoint y: 461, distance: 12.0
click at [410, 464] on li "Hats and stickers were a very big draw to the table." at bounding box center [414, 465] width 436 height 12
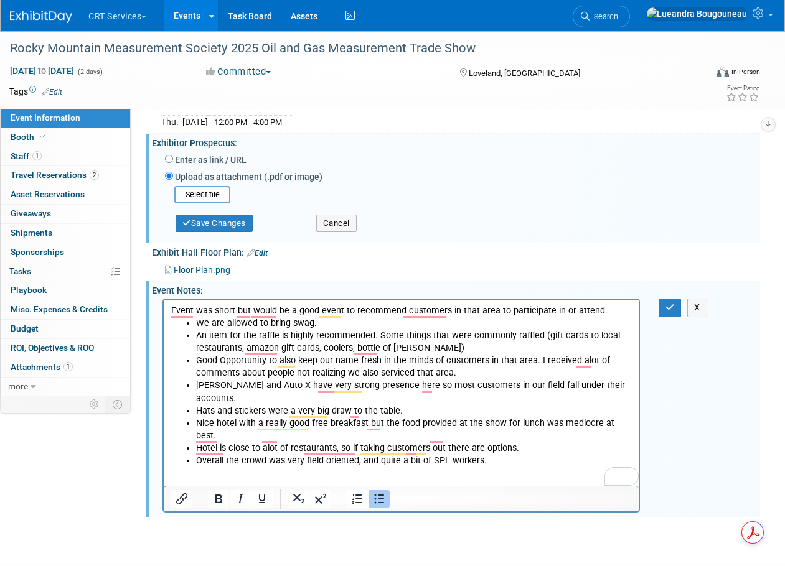
scroll to position [268, 0]
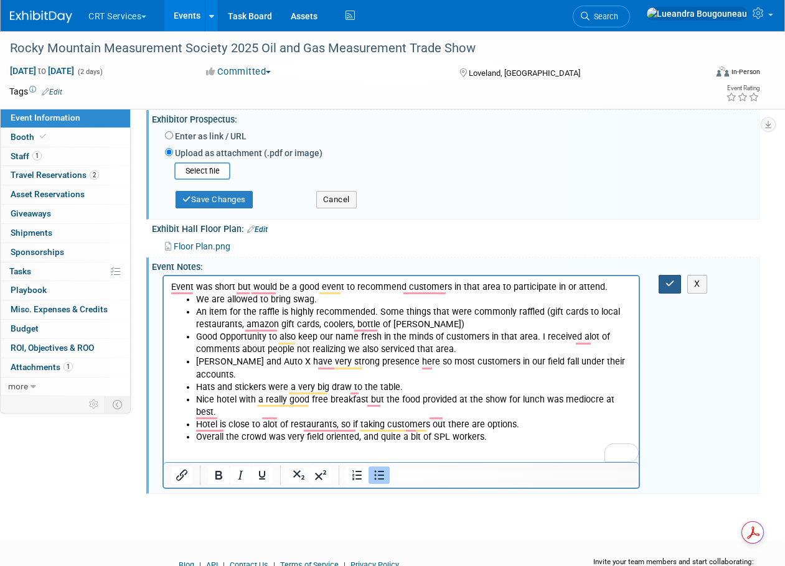
click at [668, 283] on icon "button" at bounding box center [669, 283] width 9 height 9
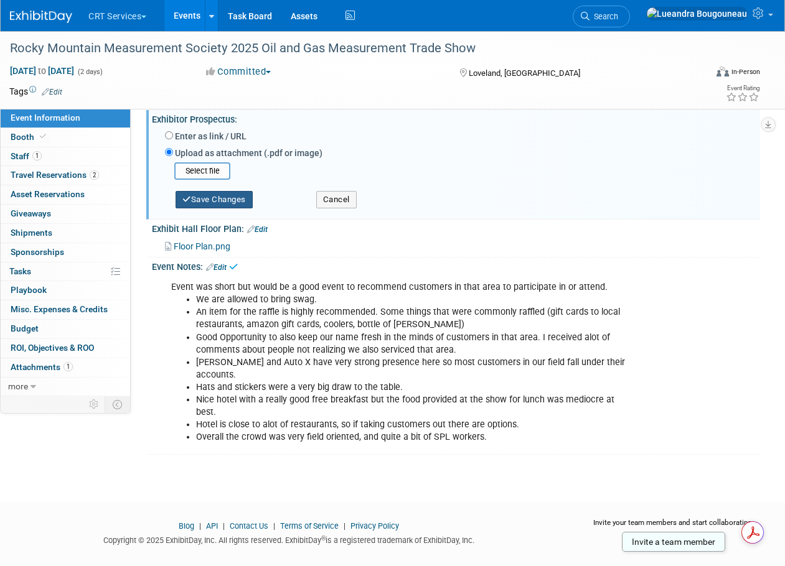
click at [220, 198] on button "Save Changes" at bounding box center [214, 199] width 77 height 17
